Goal: Information Seeking & Learning: Learn about a topic

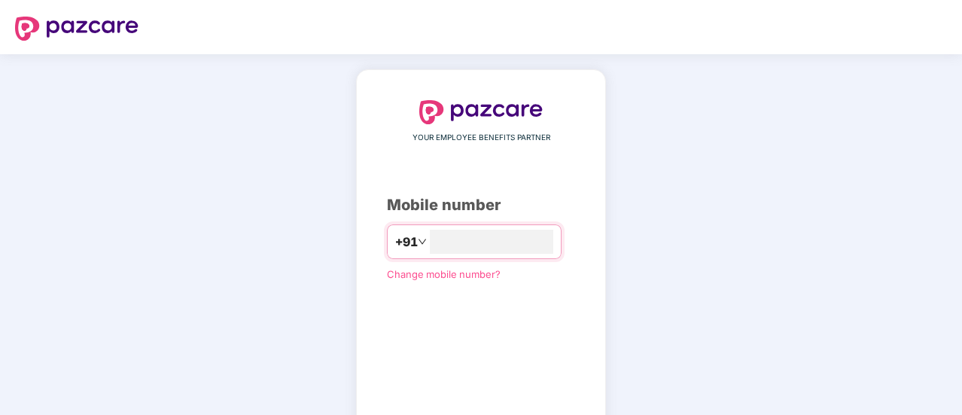
type input "**********"
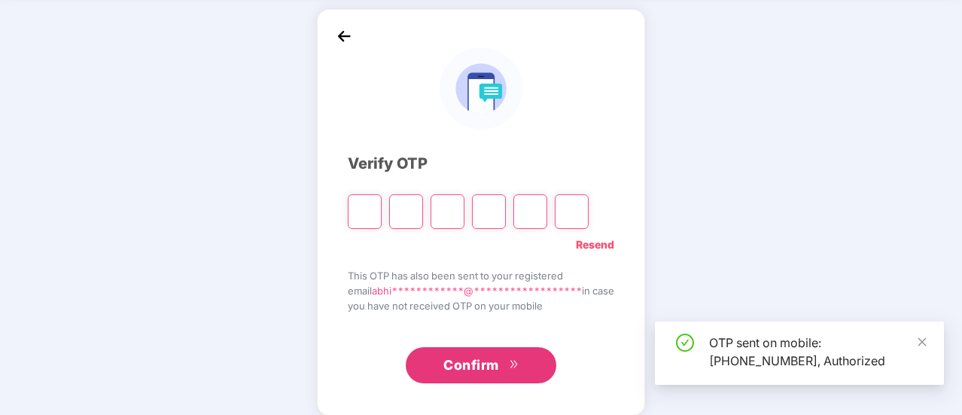
scroll to position [75, 0]
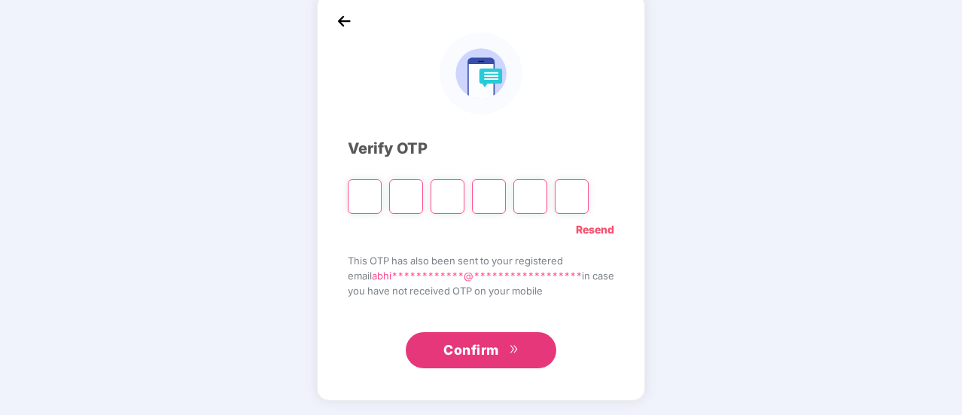
type input "*"
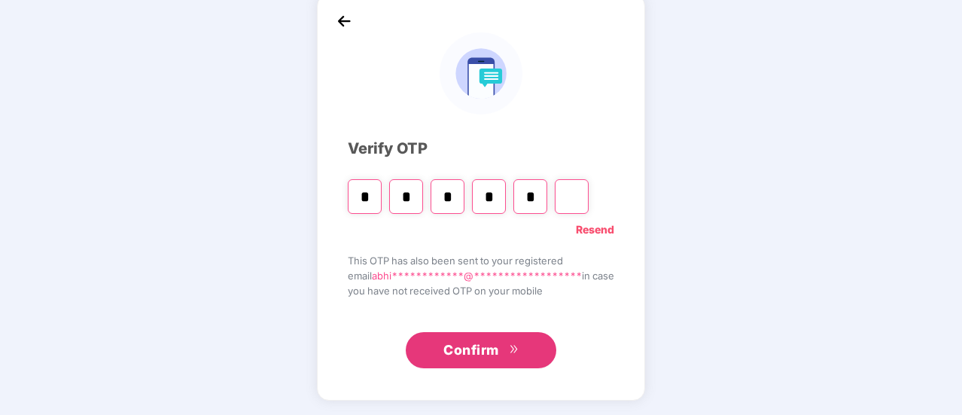
type input "*"
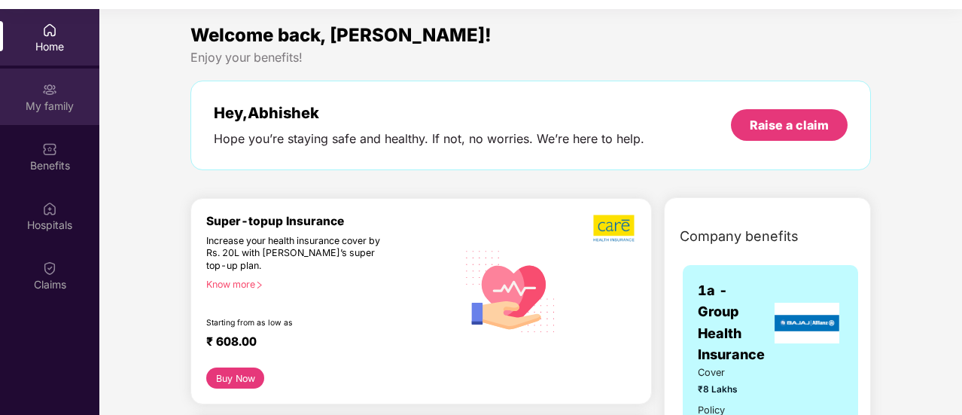
click at [54, 91] on img at bounding box center [49, 89] width 15 height 15
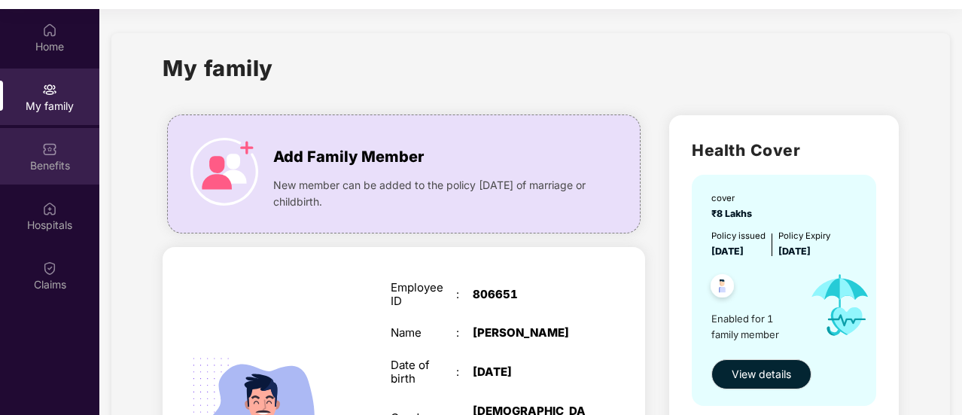
click at [49, 154] on img at bounding box center [49, 148] width 15 height 15
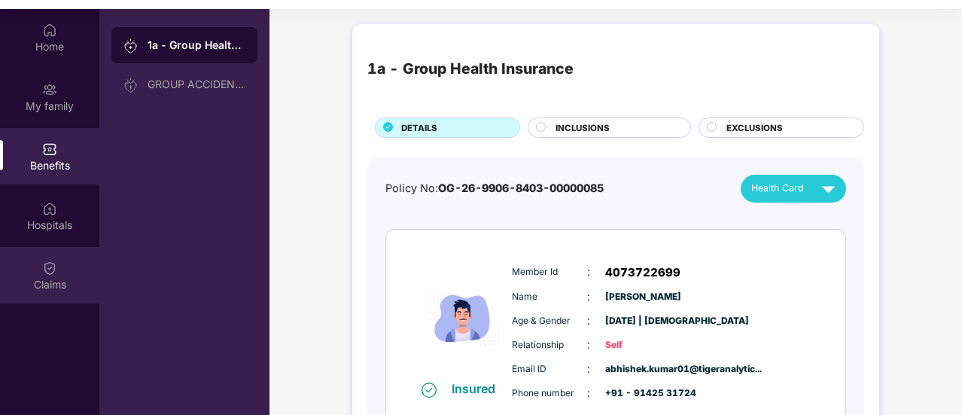
click at [48, 270] on img at bounding box center [49, 267] width 15 height 15
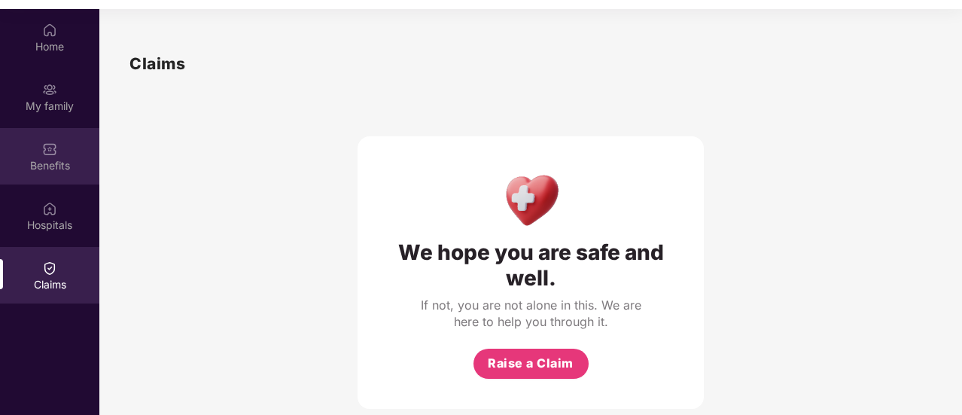
click at [54, 153] on img at bounding box center [49, 148] width 15 height 15
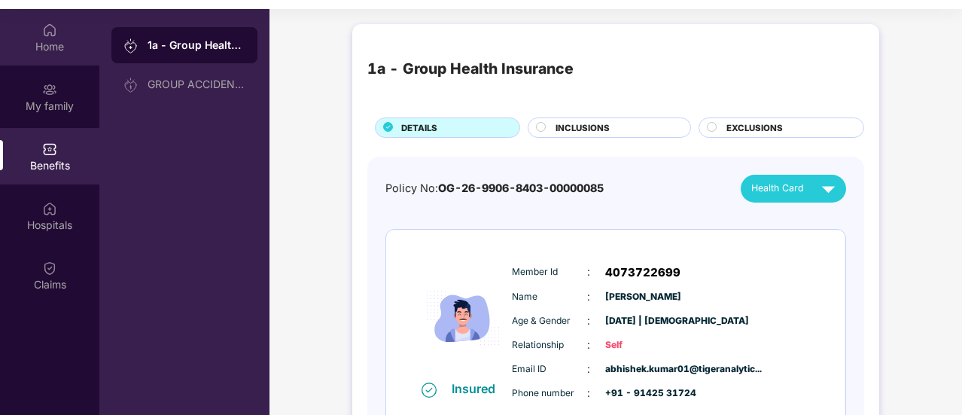
click at [55, 43] on div "Home" at bounding box center [49, 46] width 99 height 15
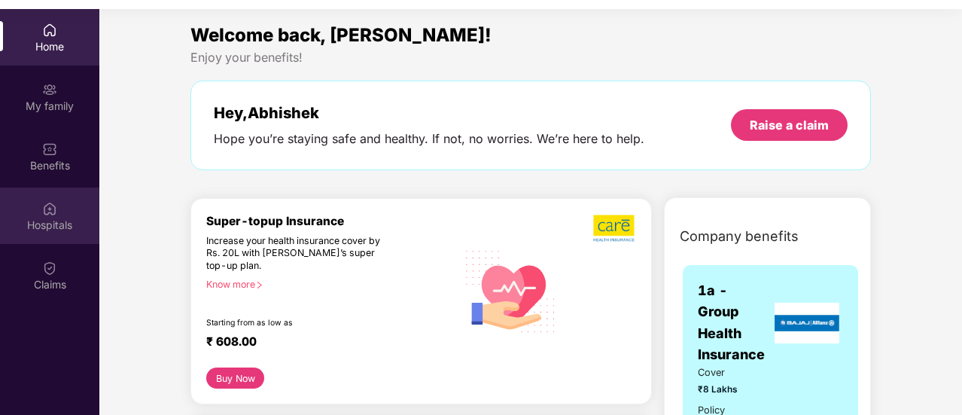
click at [50, 206] on img at bounding box center [49, 208] width 15 height 15
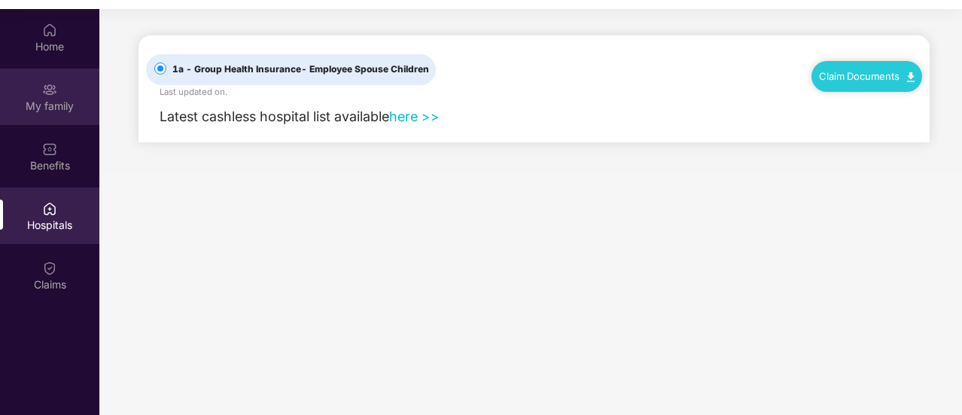
click at [53, 97] on div "My family" at bounding box center [49, 96] width 99 height 56
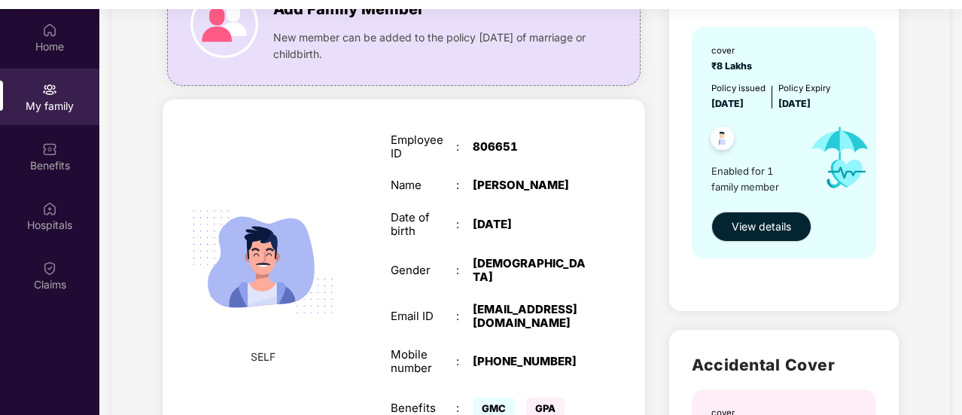
scroll to position [457, 0]
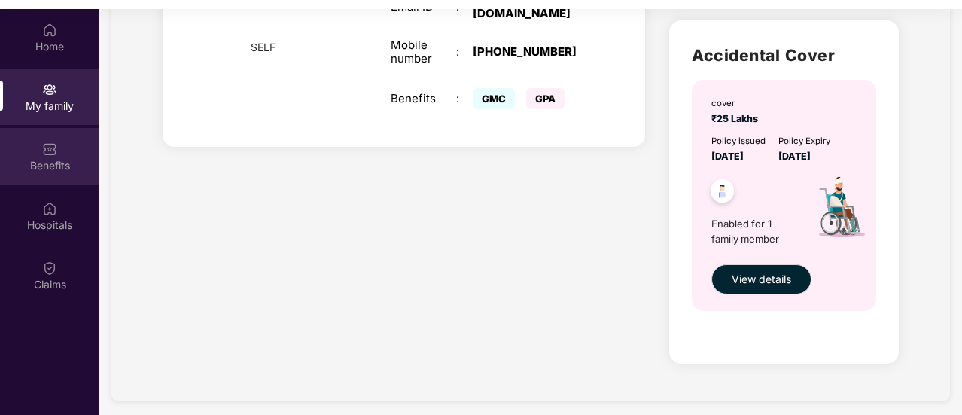
click at [47, 154] on img at bounding box center [49, 148] width 15 height 15
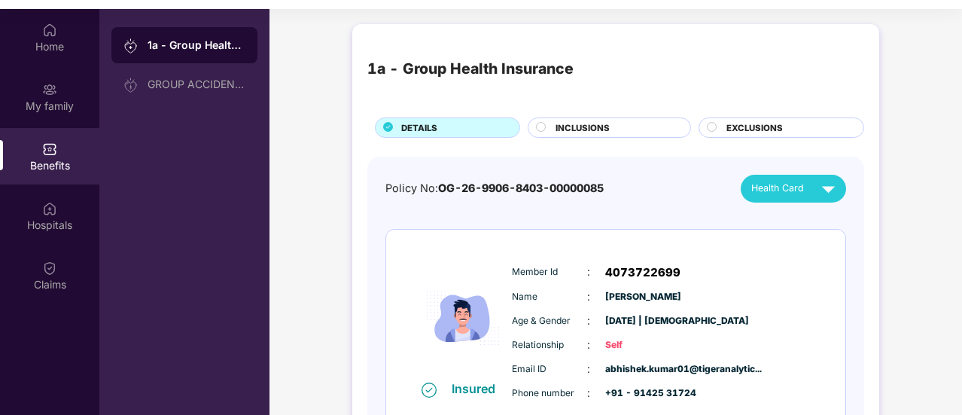
click at [570, 129] on span "INCLUSIONS" at bounding box center [582, 128] width 54 height 14
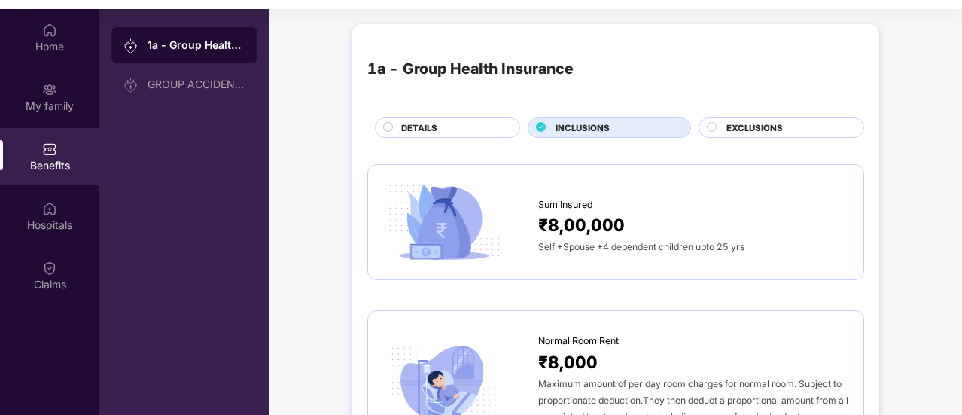
click at [726, 123] on span "EXCLUSIONS" at bounding box center [754, 128] width 56 height 14
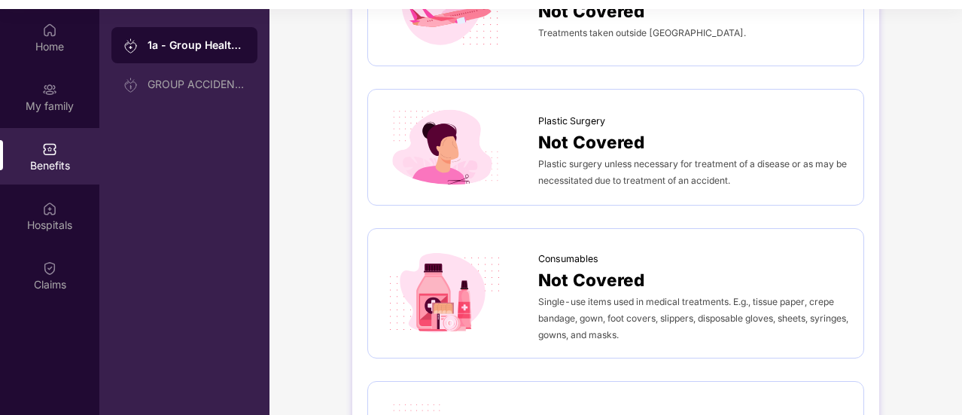
scroll to position [898, 0]
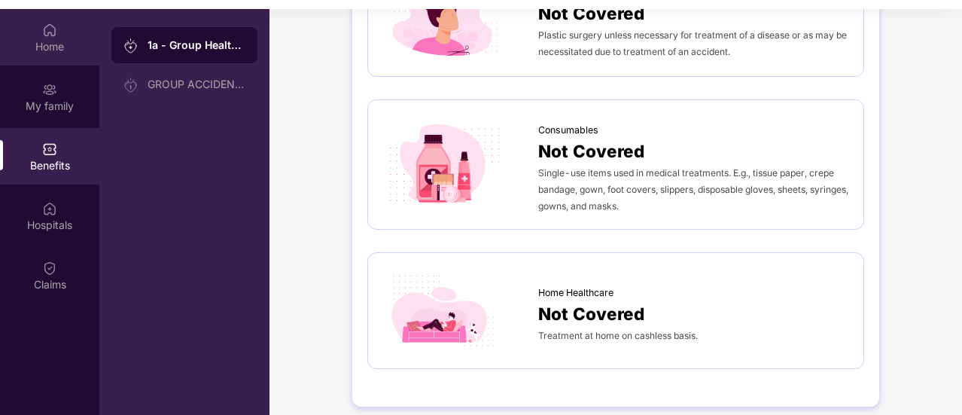
click at [56, 43] on div "Home" at bounding box center [49, 46] width 99 height 15
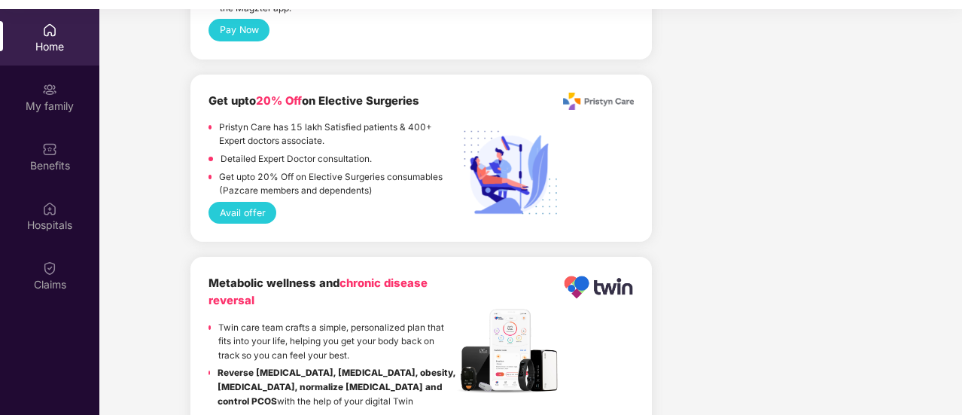
scroll to position [3281, 0]
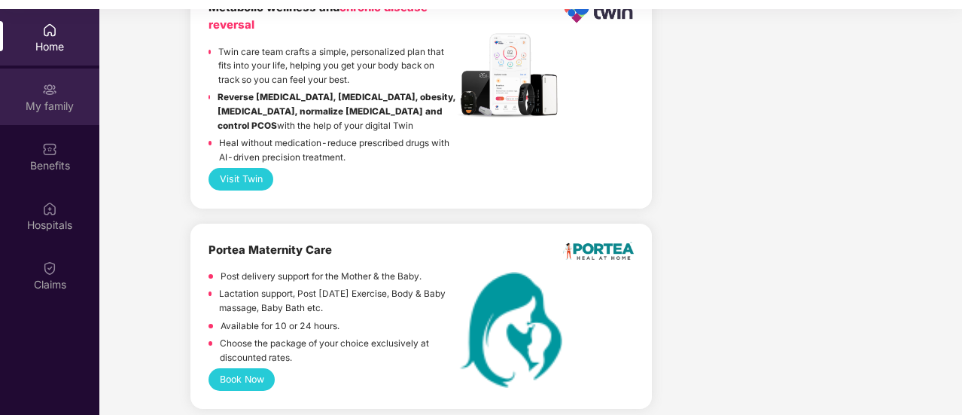
click at [55, 104] on div "My family" at bounding box center [49, 105] width 99 height 15
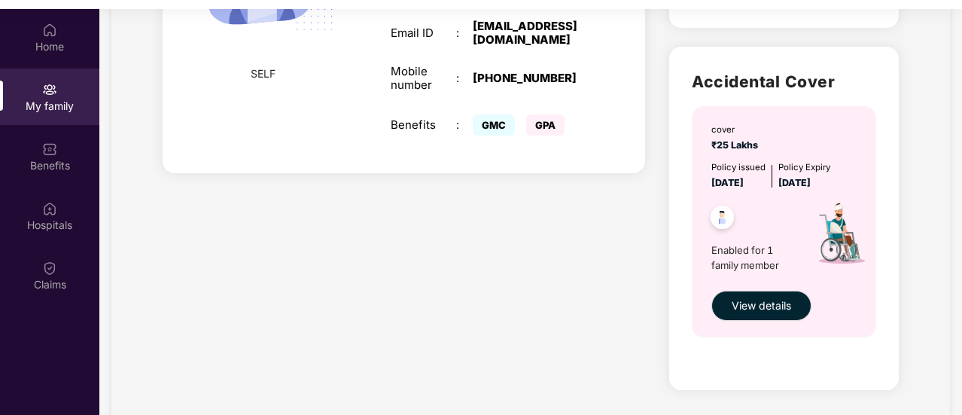
scroll to position [449, 0]
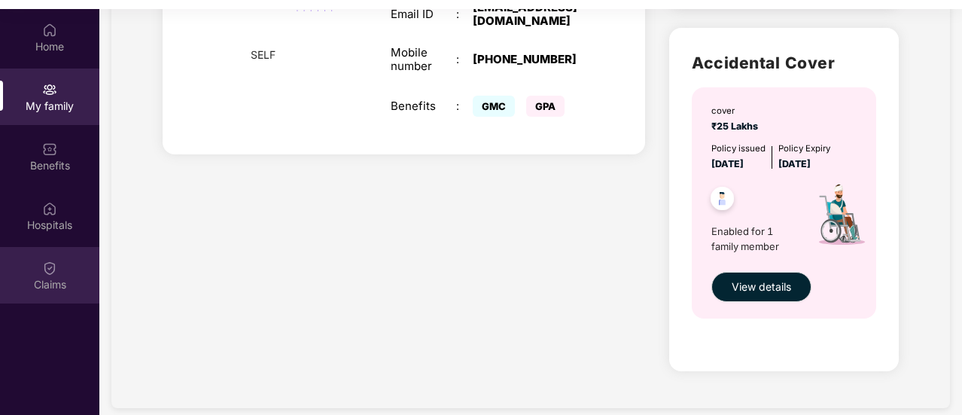
click at [50, 273] on img at bounding box center [49, 267] width 15 height 15
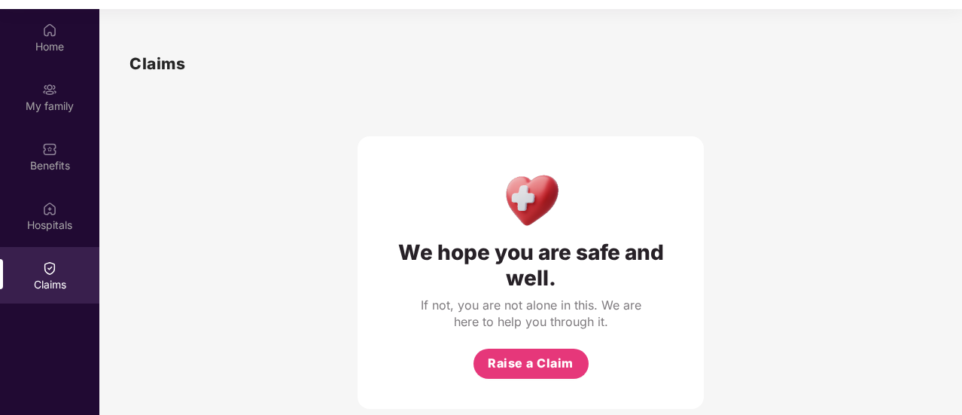
scroll to position [15, 0]
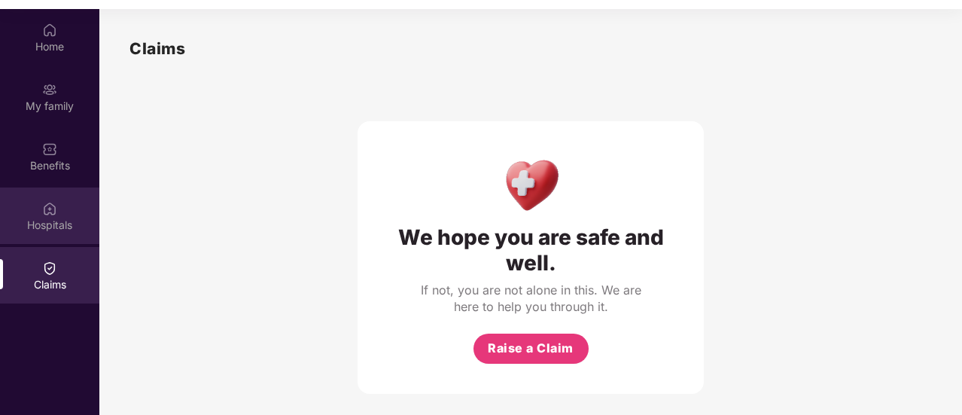
click at [35, 207] on div "Hospitals" at bounding box center [49, 215] width 99 height 56
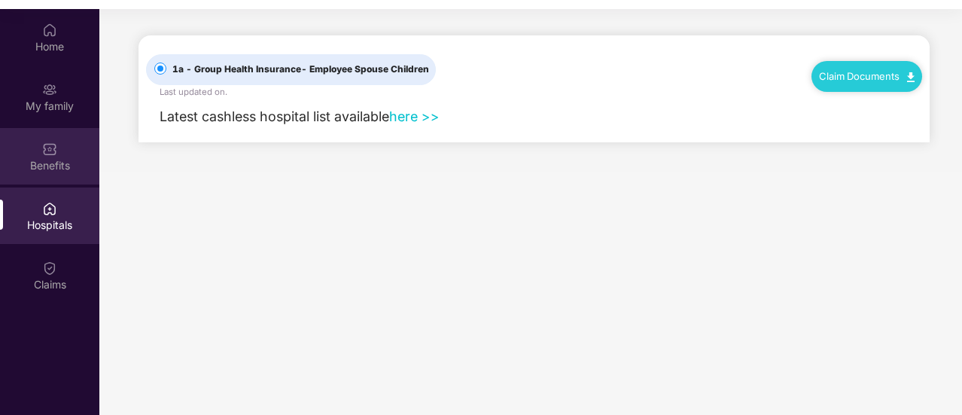
click at [59, 144] on div "Benefits" at bounding box center [49, 156] width 99 height 56
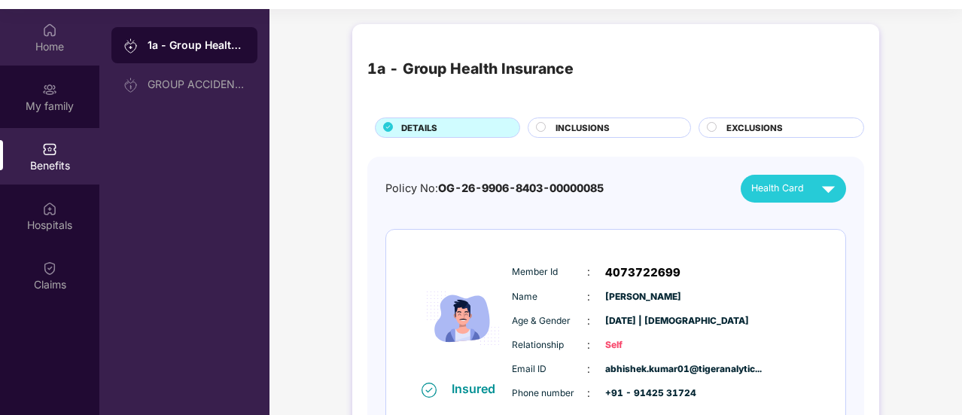
click at [50, 40] on div "Home" at bounding box center [49, 46] width 99 height 15
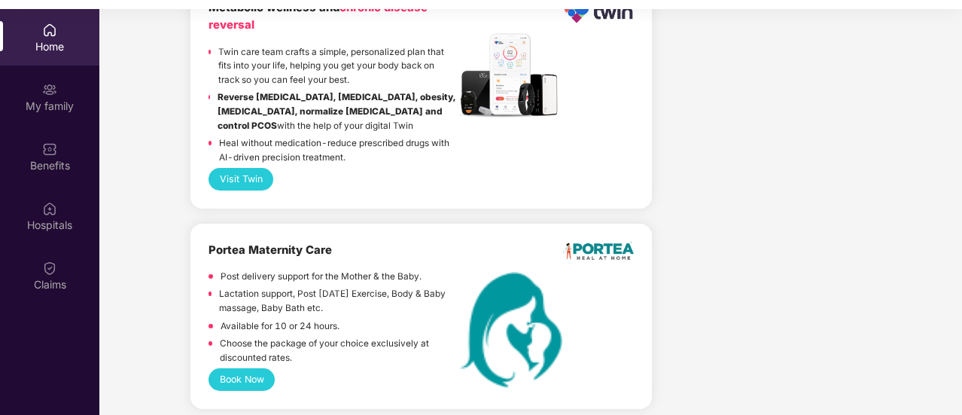
scroll to position [84, 0]
